Goal: Task Accomplishment & Management: Manage account settings

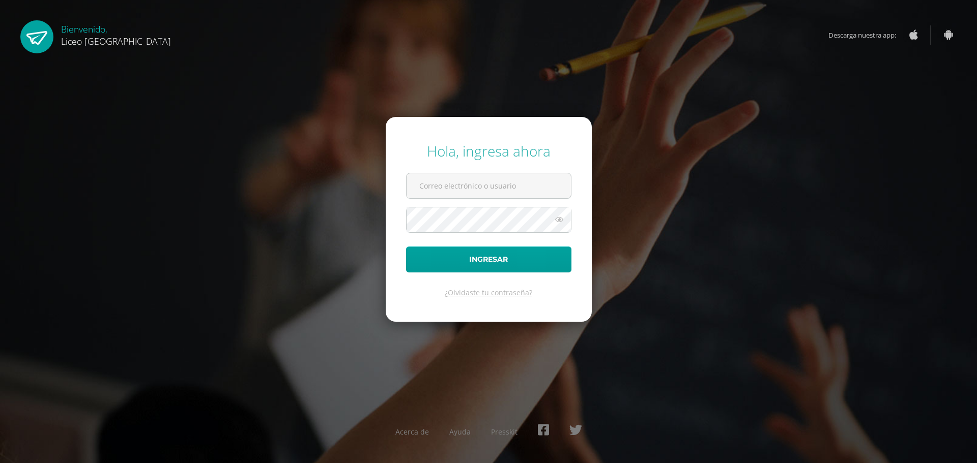
click at [455, 183] on input "text" at bounding box center [488, 185] width 164 height 25
type input "20192270"
click at [486, 262] on button "Ingresar" at bounding box center [488, 260] width 165 height 26
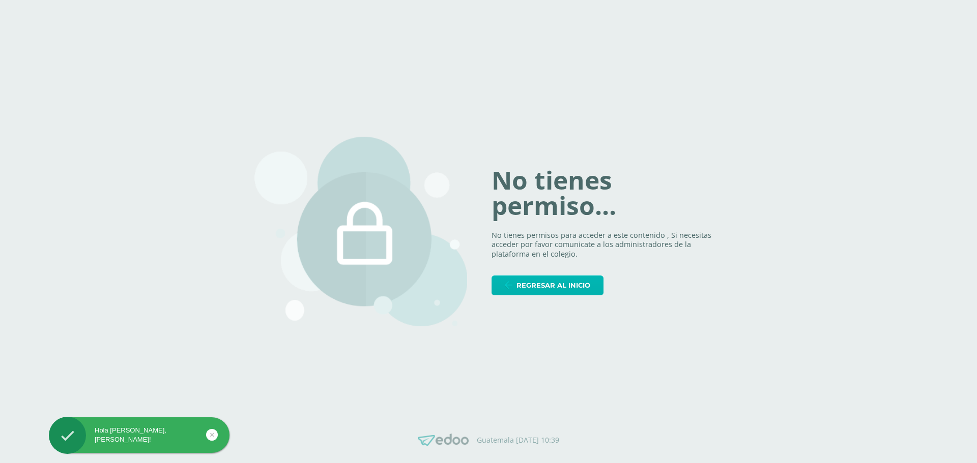
click at [517, 288] on link "Regresar al inicio" at bounding box center [547, 286] width 112 height 20
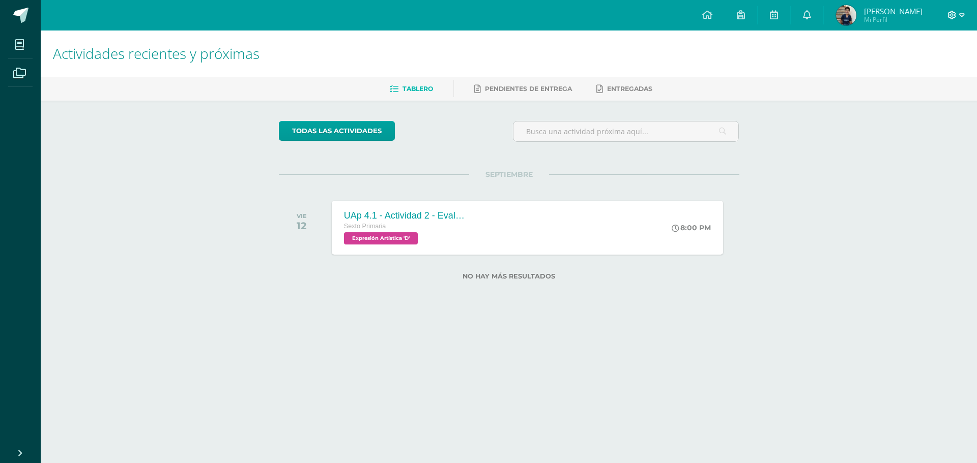
click at [953, 12] on icon at bounding box center [952, 15] width 9 height 9
click at [940, 69] on span "Cerrar sesión" at bounding box center [929, 70] width 46 height 10
